Goal: Obtain resource: Obtain resource

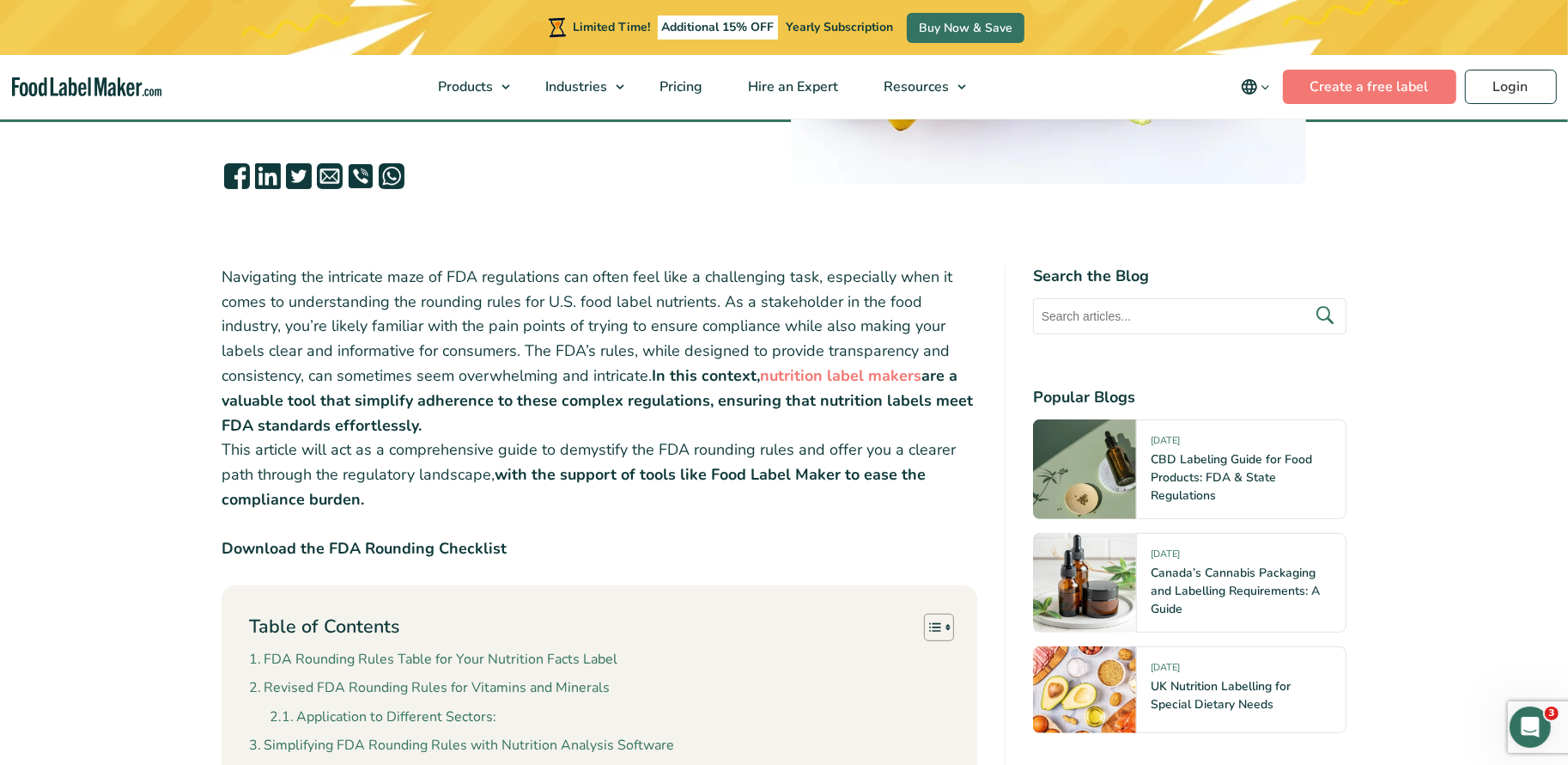
click at [380, 537] on p "Download the FDA Rounding Checklist" at bounding box center [599, 549] width 756 height 25
copy div "Download the FDA Rounding Checklist"
click at [446, 371] on p "Navigating the intricate maze of FDA regulations can often feel like a challeng…" at bounding box center [599, 388] width 756 height 247
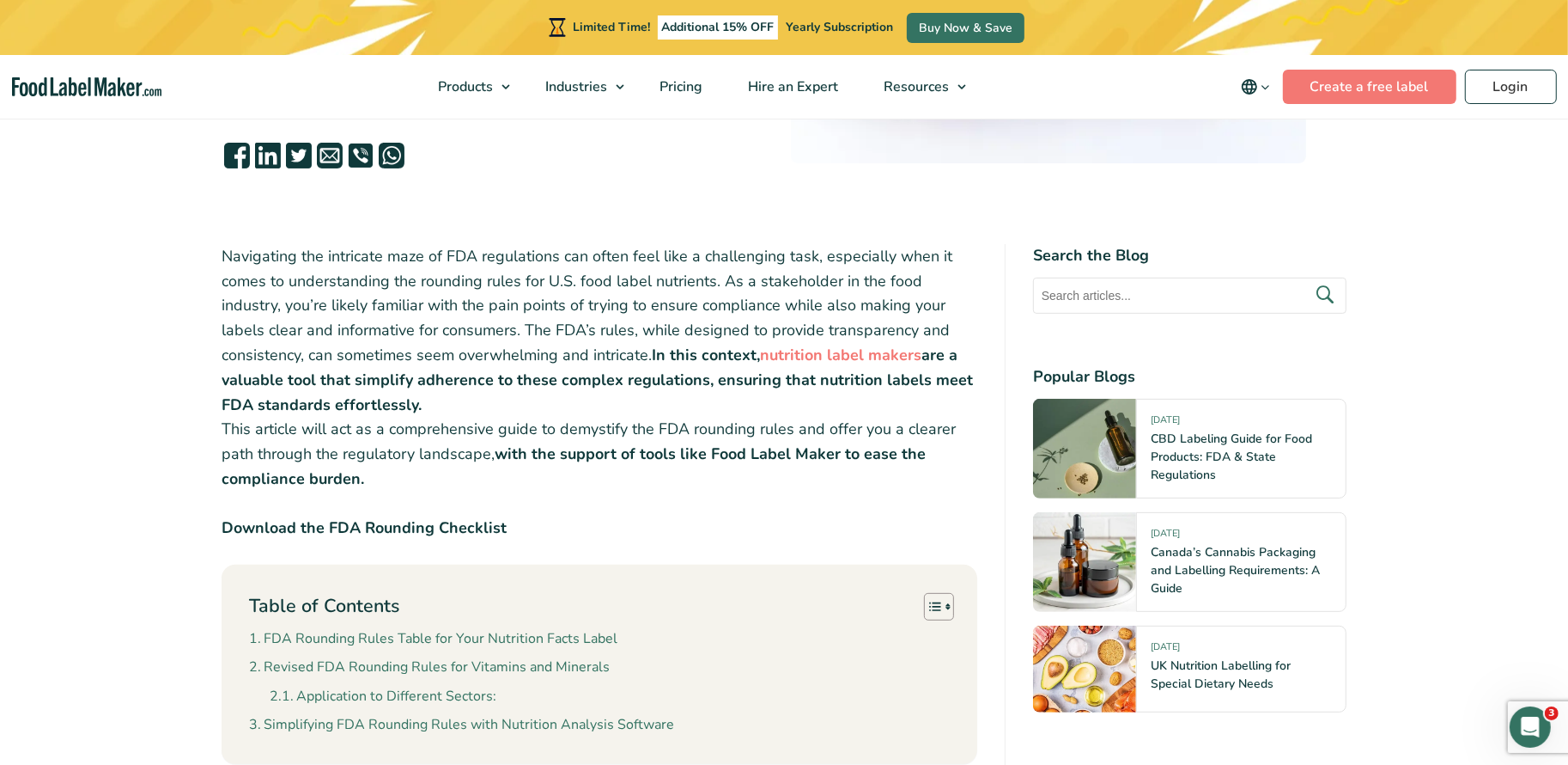
scroll to position [470, 0]
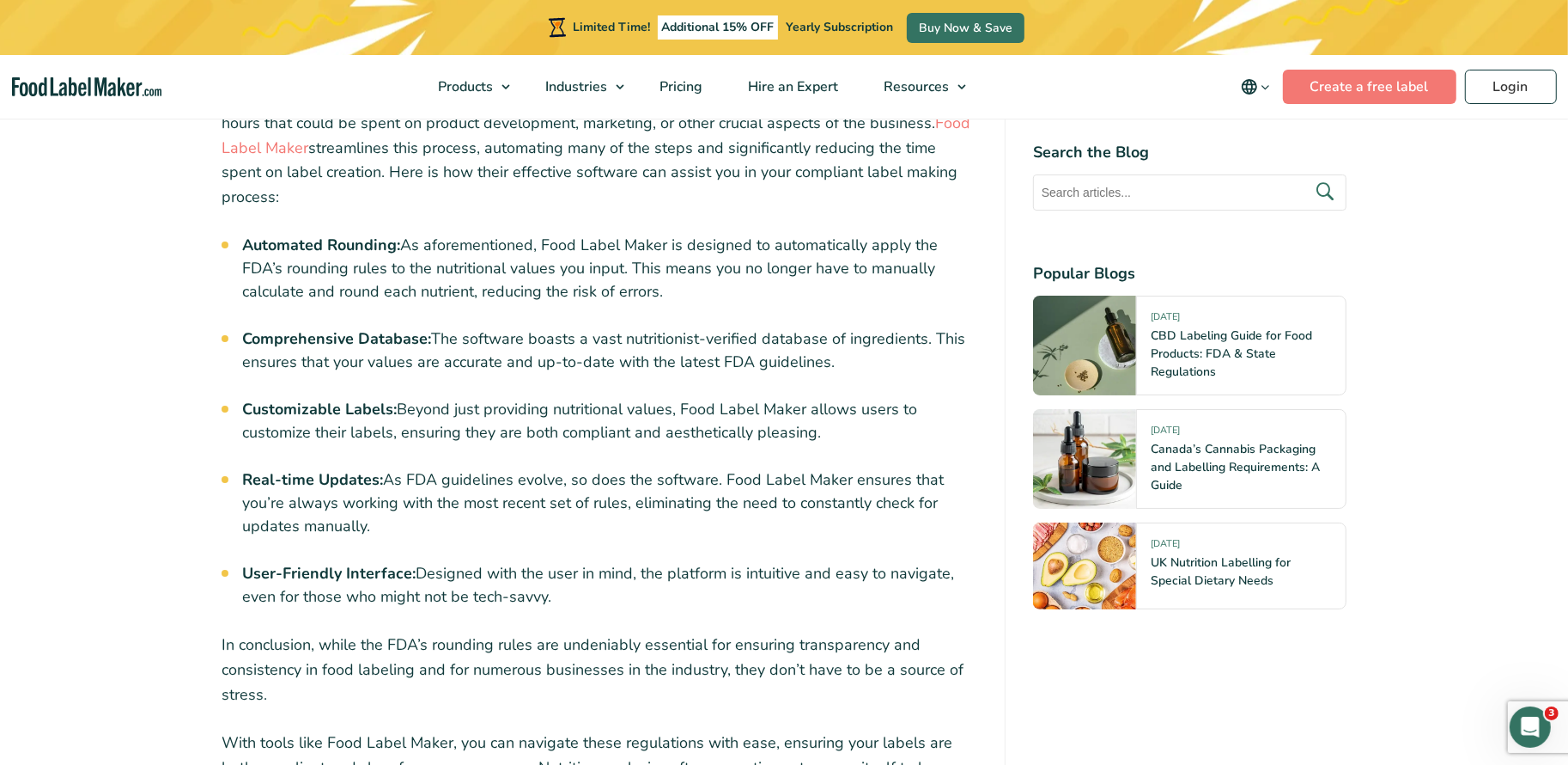
scroll to position [6347, 0]
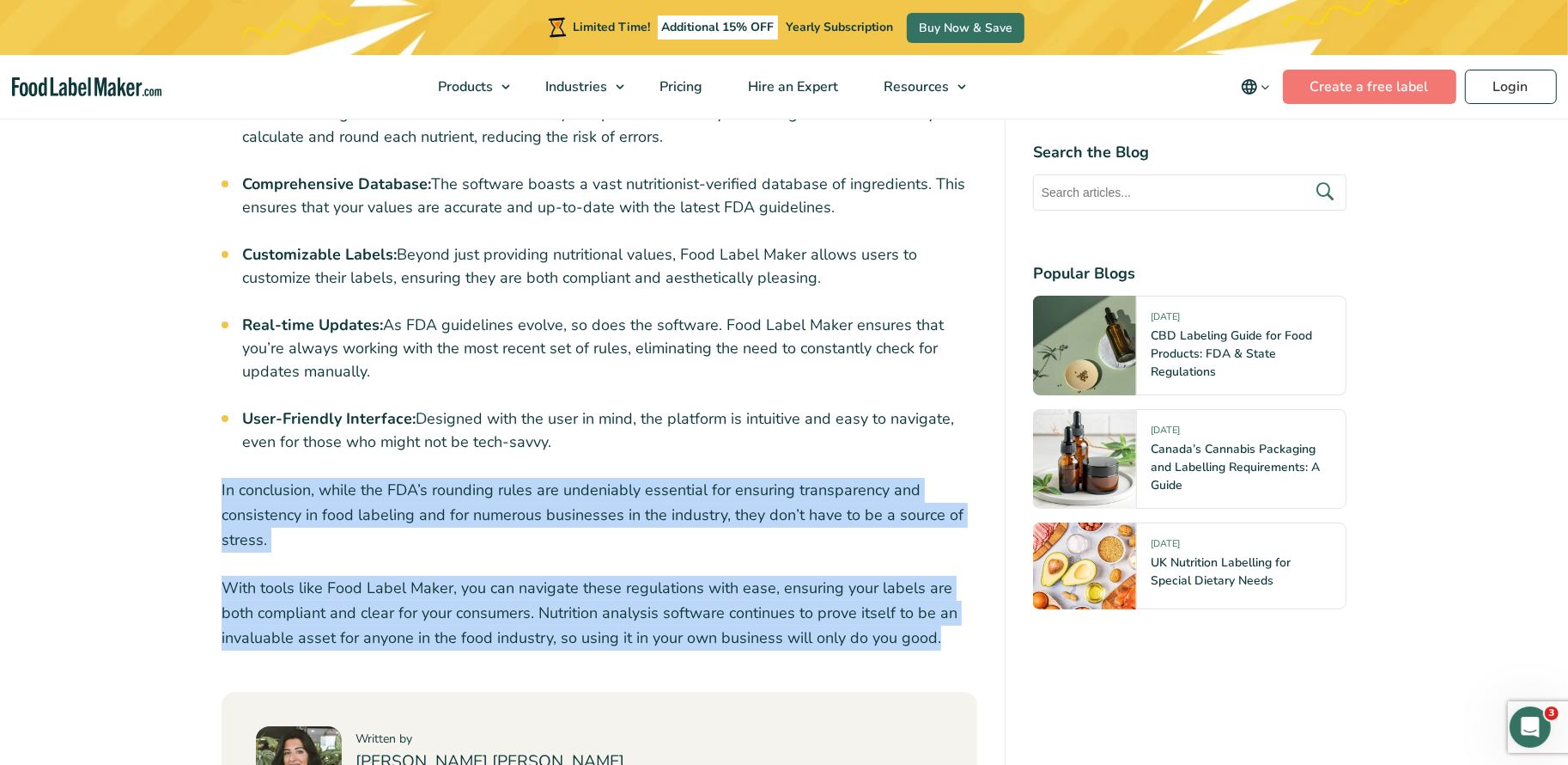
drag, startPoint x: 208, startPoint y: 333, endPoint x: 954, endPoint y: 482, distance: 760.7
copy div "In conclusion, while the FDA’s rounding rules are undeniably essential for ensu…"
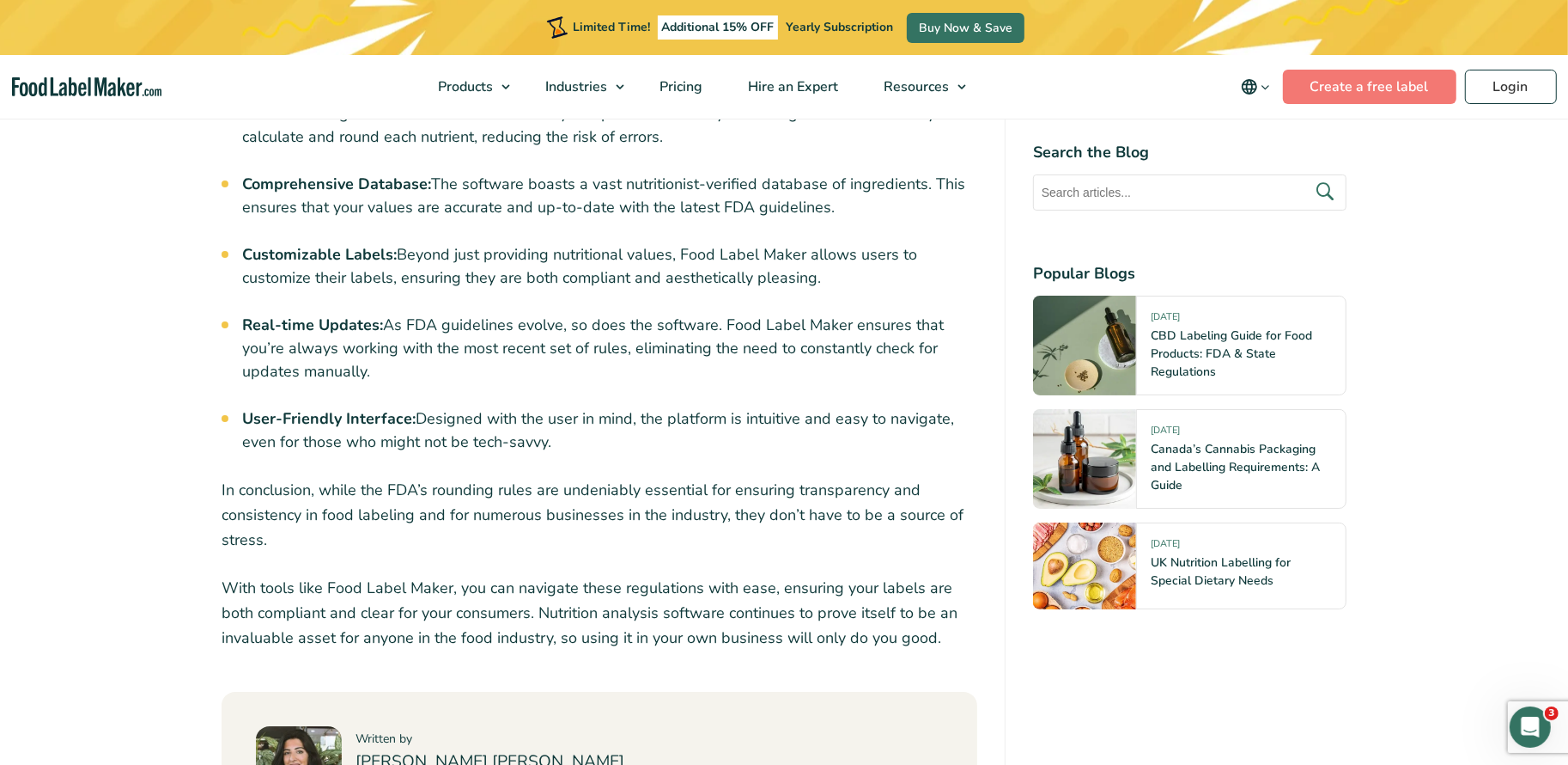
scroll to position [6353, 0]
